Goal: Register for event/course

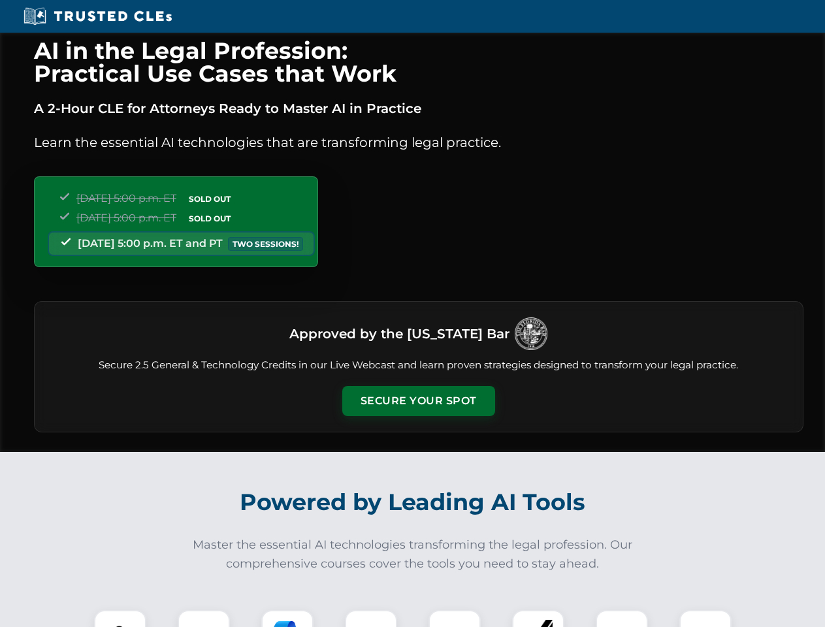
click at [418, 401] on button "Secure Your Spot" at bounding box center [418, 401] width 153 height 30
click at [120, 619] on img at bounding box center [120, 636] width 38 height 38
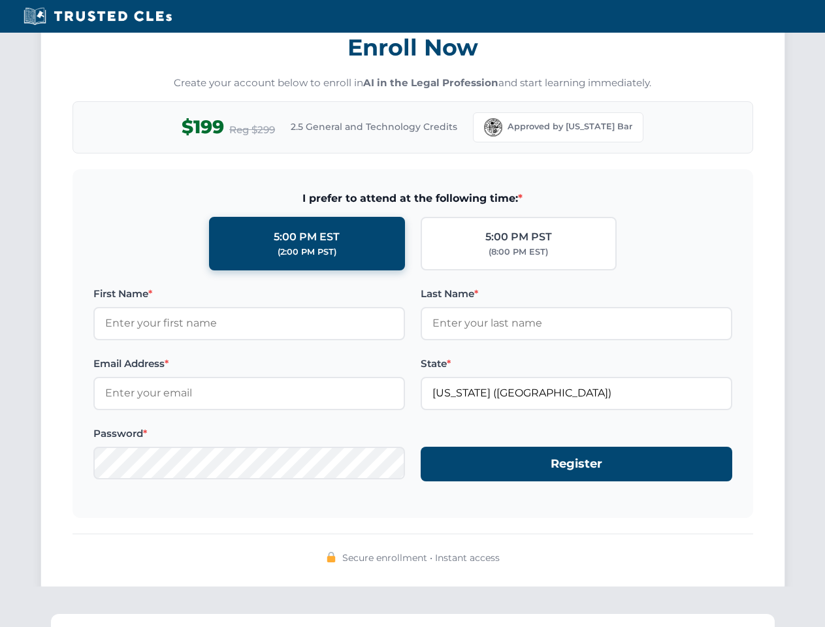
scroll to position [1282, 0]
